Goal: Check status: Check status

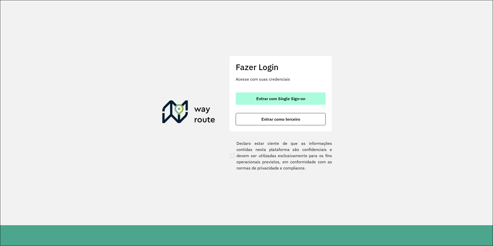
click at [302, 94] on button "Entrar com Single Sign-on" at bounding box center [281, 98] width 90 height 12
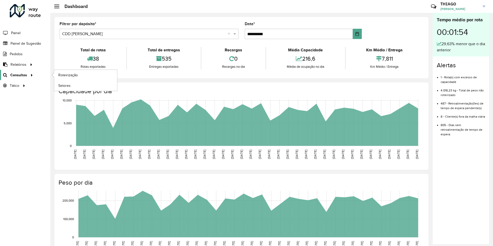
click at [19, 76] on span "Consultas" at bounding box center [18, 74] width 17 height 5
click at [72, 72] on span "Roteirização" at bounding box center [68, 74] width 21 height 5
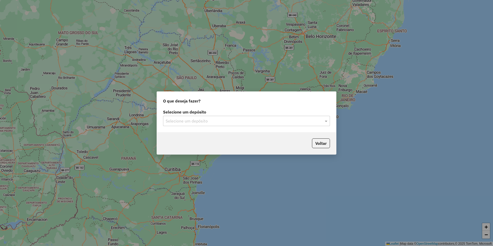
click at [208, 122] on input "text" at bounding box center [242, 121] width 152 height 6
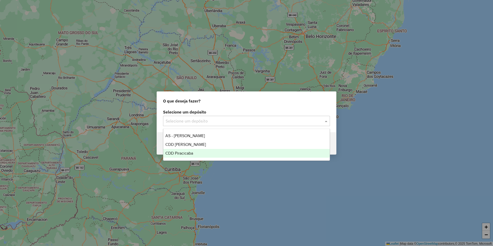
click at [197, 151] on div "CDD Piracicaba" at bounding box center [246, 153] width 166 height 9
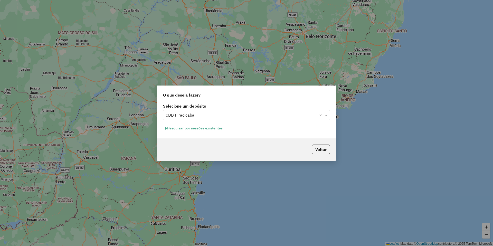
click at [208, 130] on button "Pesquisar por sessões existentes" at bounding box center [194, 128] width 62 height 8
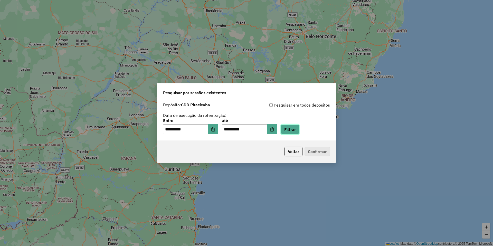
click at [293, 133] on button "Filtrar" at bounding box center [290, 130] width 18 height 10
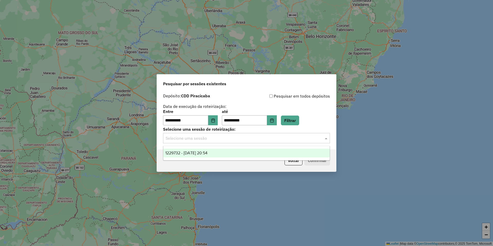
click at [195, 140] on input "text" at bounding box center [242, 138] width 152 height 6
click at [192, 150] on div "1229732 - 14/08/2025 20:54" at bounding box center [246, 153] width 166 height 9
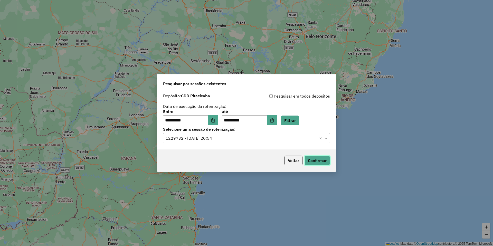
click at [310, 157] on button "Confirmar" at bounding box center [317, 161] width 25 height 10
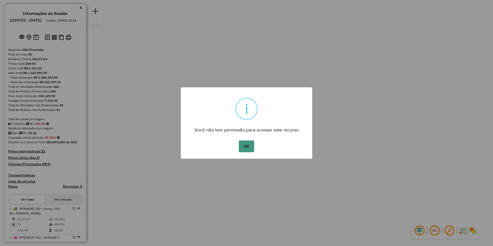
click at [249, 145] on button "OK" at bounding box center [246, 146] width 15 height 12
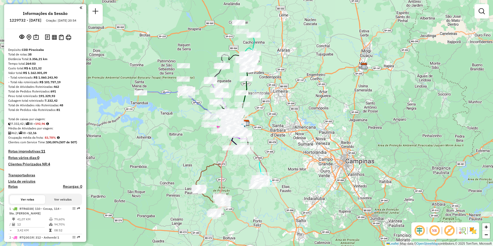
scroll to position [51, 0]
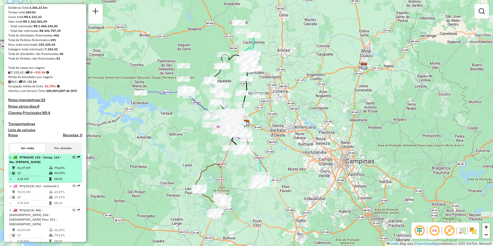
select select "**********"
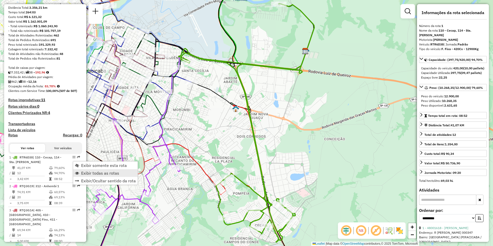
click at [107, 174] on span "Exibir todas as rotas" at bounding box center [100, 173] width 38 height 4
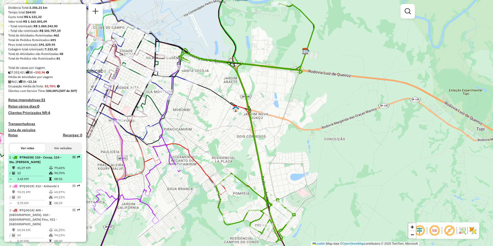
select select "**********"
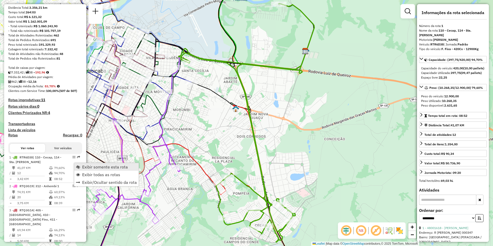
click at [100, 167] on span "Exibir somente esta rota" at bounding box center [105, 167] width 46 height 4
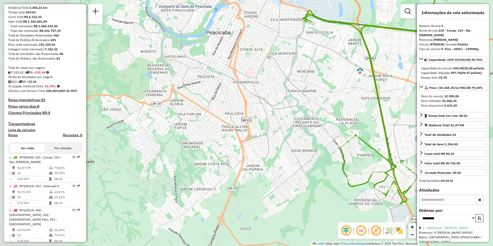
drag, startPoint x: 170, startPoint y: 147, endPoint x: 294, endPoint y: 109, distance: 130.1
click at [294, 109] on div "Janela de atendimento Grade de atendimento Capacidade Transportadoras Veículos …" at bounding box center [246, 123] width 493 height 246
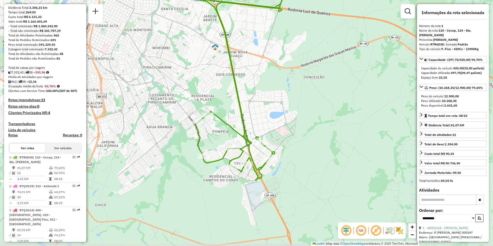
drag, startPoint x: 294, startPoint y: 109, endPoint x: 149, endPoint y: 85, distance: 146.8
click at [149, 85] on div "Janela de atendimento Grade de atendimento Capacidade Transportadoras Veículos …" at bounding box center [246, 123] width 493 height 246
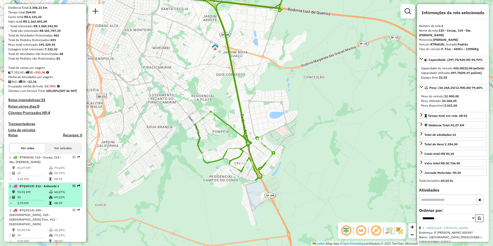
click at [35, 195] on td "74,91 KM" at bounding box center [33, 192] width 32 height 5
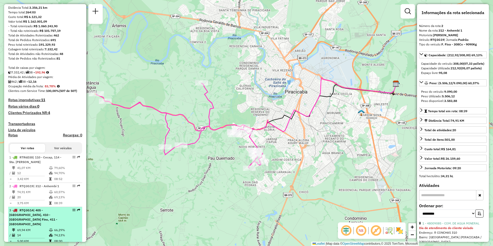
click at [32, 218] on span "| 405 - [GEOGRAPHIC_DATA], 410 - [GEOGRAPHIC_DATA] Fino, 411 - [GEOGRAPHIC_DATA]" at bounding box center [33, 217] width 48 height 18
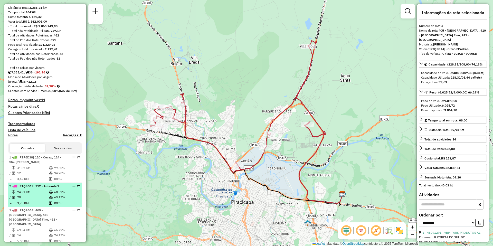
scroll to position [103, 0]
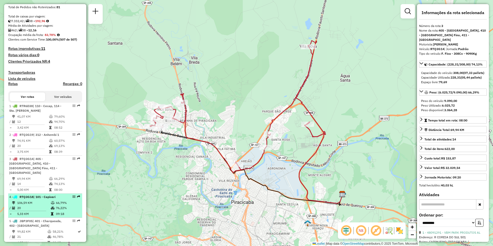
click at [38, 205] on td "20" at bounding box center [34, 207] width 34 height 5
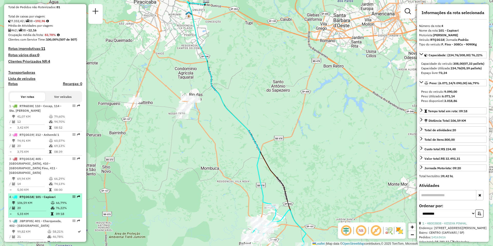
scroll to position [154, 0]
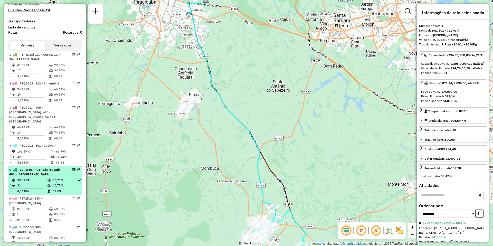
click at [34, 178] on td "99,82 KM" at bounding box center [32, 180] width 30 height 5
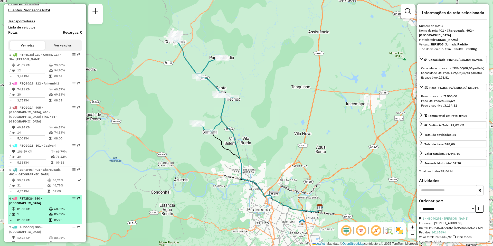
click at [35, 207] on td "81,60 KM" at bounding box center [33, 209] width 32 height 5
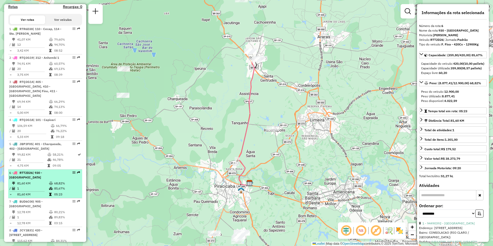
scroll to position [205, 0]
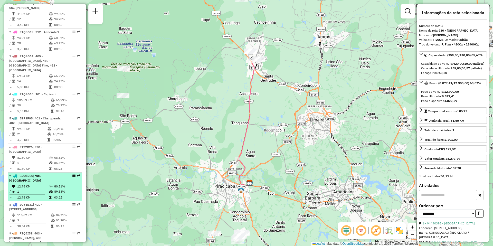
click at [39, 189] on td "1" at bounding box center [33, 191] width 32 height 5
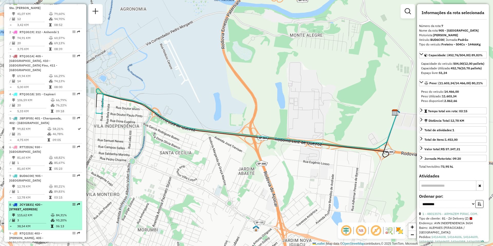
click at [39, 208] on div "8 - JCY1B31 | 420 - [GEOGRAPHIC_DATA] , 423 - [STREET_ADDRESS]" at bounding box center [36, 206] width 54 height 9
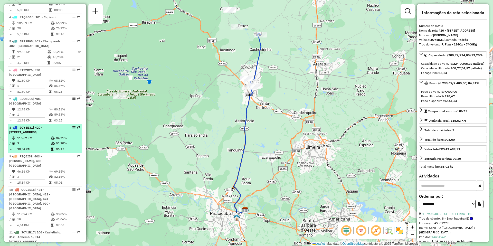
scroll to position [308, 0]
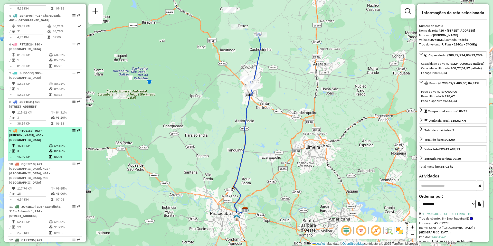
click at [33, 148] on td "3" at bounding box center [33, 150] width 32 height 5
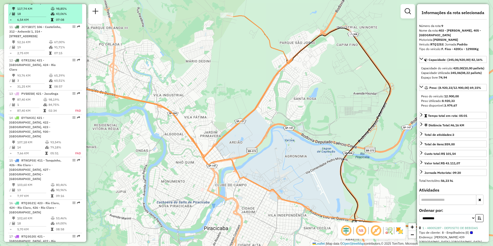
scroll to position [514, 0]
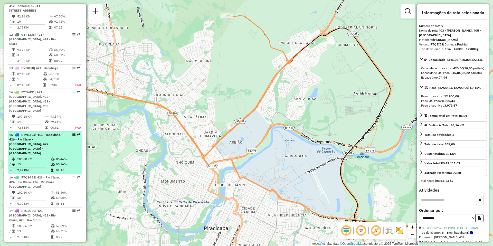
click at [33, 132] on li "15 - RTW1F03 | 411 - Tanquinho, 426 - Rio Claro - [GEOGRAPHIC_DATA], 427 - [GEO…" at bounding box center [45, 153] width 74 height 43
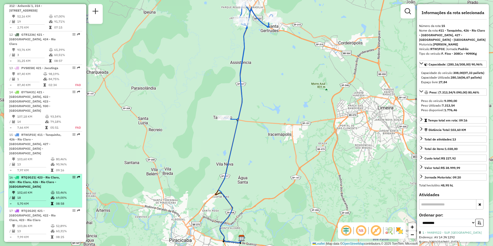
click at [38, 190] on td "102,60 KM" at bounding box center [34, 192] width 34 height 5
